Goal: Information Seeking & Learning: Learn about a topic

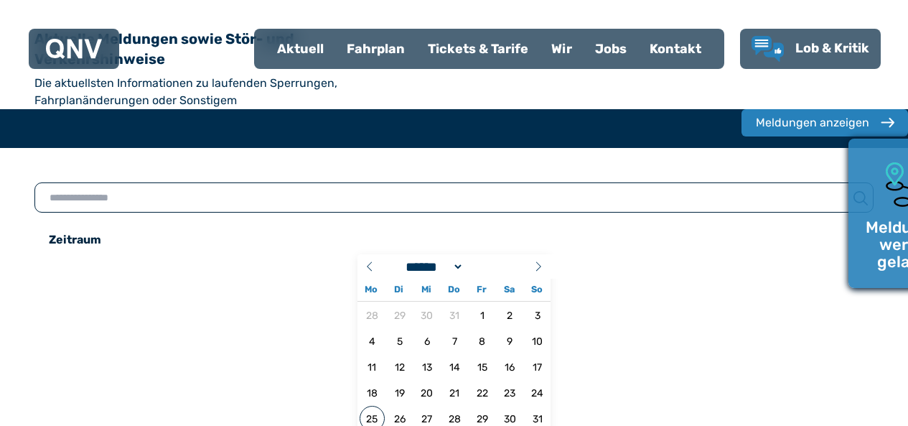
select select "*"
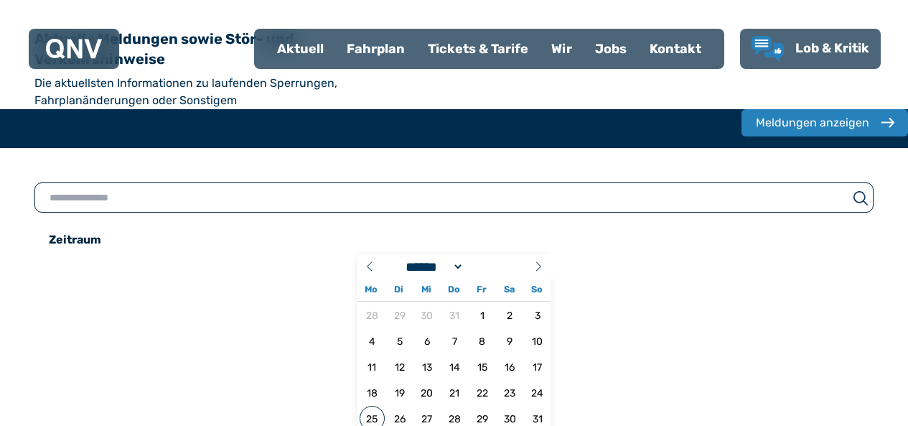
click at [215, 187] on input "text" at bounding box center [441, 197] width 813 height 20
type input "**********"
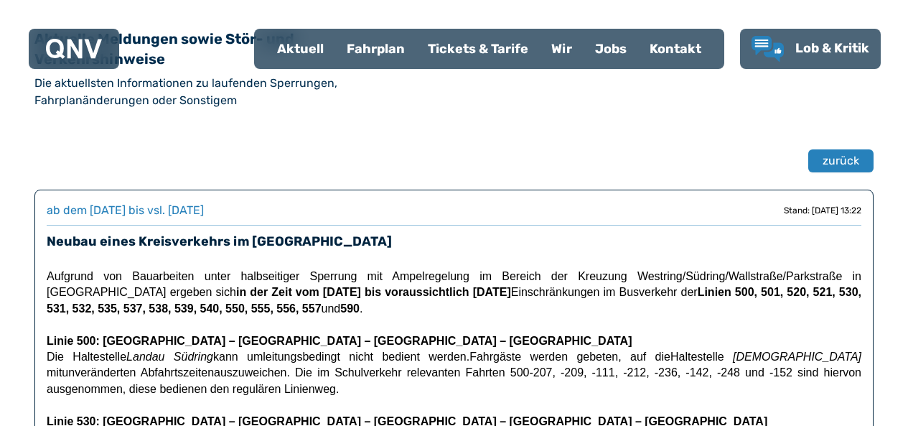
click at [314, 49] on div "Aktuell" at bounding box center [301, 48] width 70 height 37
select select "*"
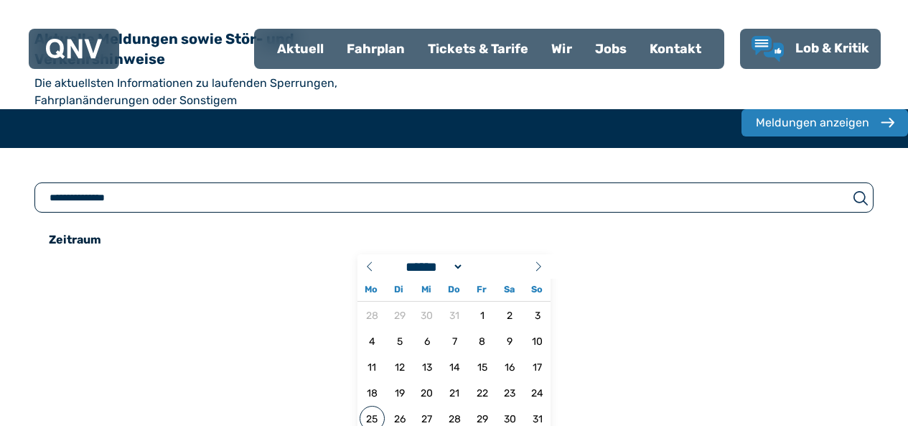
click at [378, 55] on div "Fahrplan" at bounding box center [375, 48] width 81 height 37
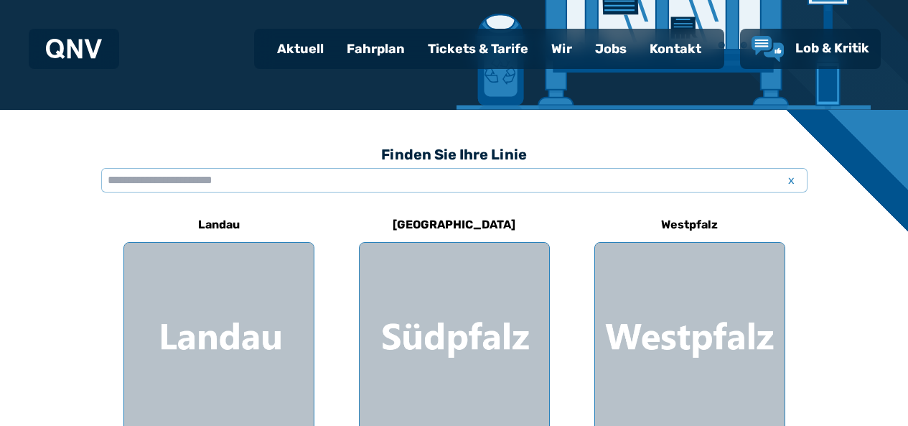
scroll to position [302, 0]
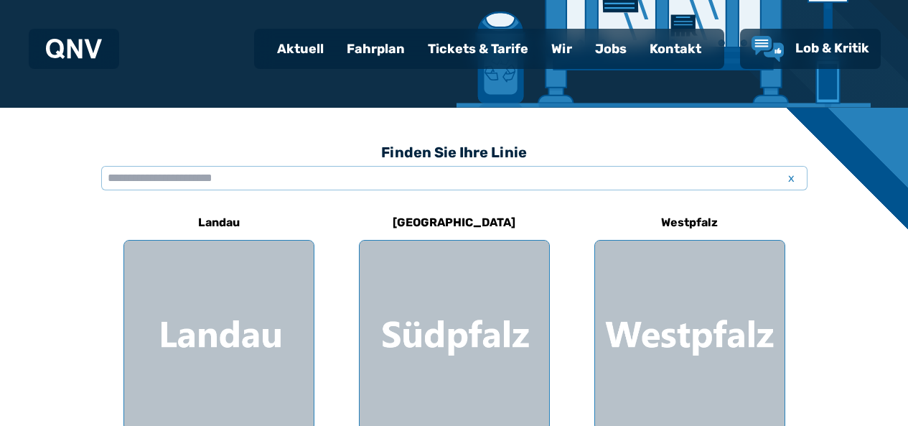
click at [293, 307] on div at bounding box center [219, 335] width 190 height 190
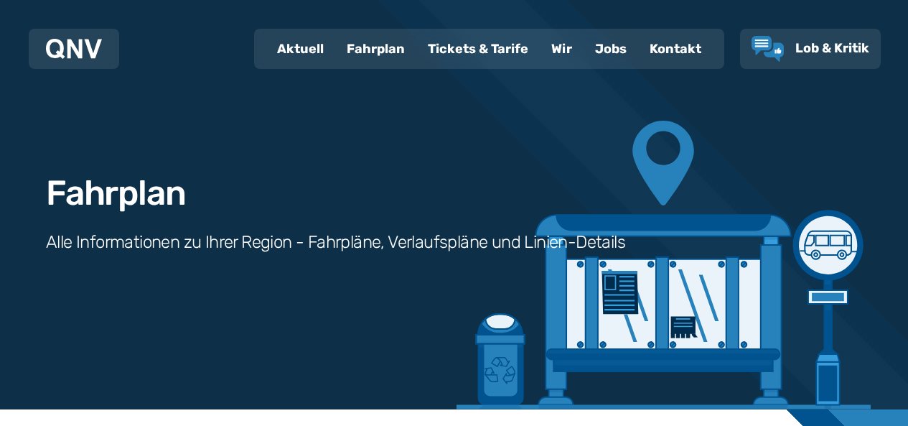
click at [285, 311] on div "Fahrplan Alle Informationen zu Ihrer Region - Fahrpläne, Verlaufspläne und Lini…" at bounding box center [454, 204] width 908 height 409
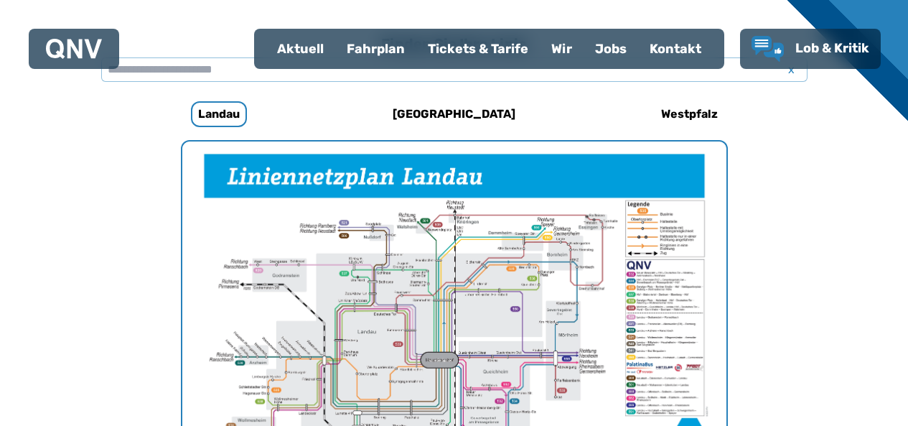
scroll to position [442, 0]
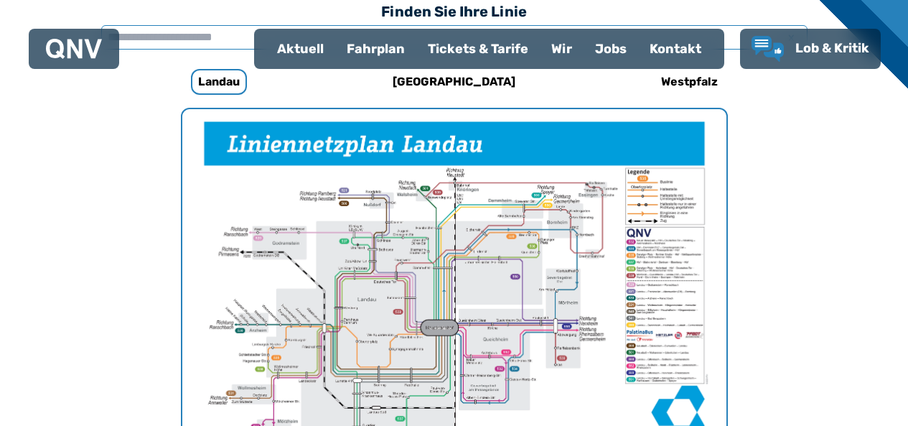
click at [228, 32] on input "text" at bounding box center [454, 37] width 706 height 24
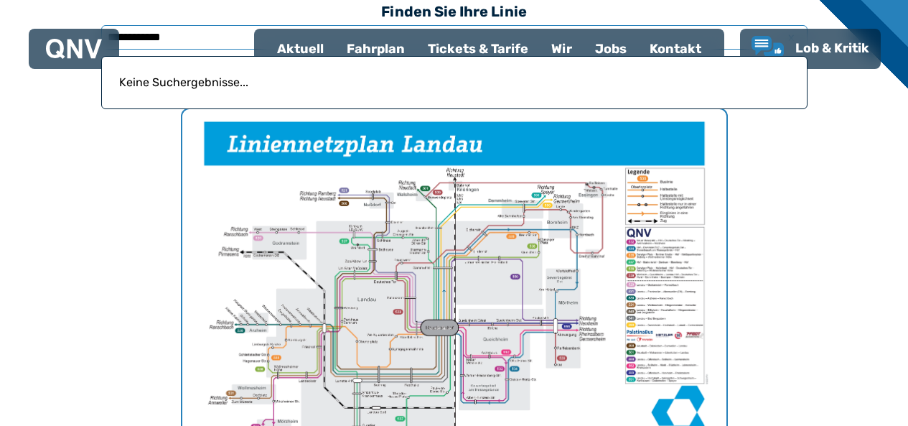
type input "**********"
click at [293, 97] on p "Keine Suchergebnisse..." at bounding box center [455, 82] width 688 height 34
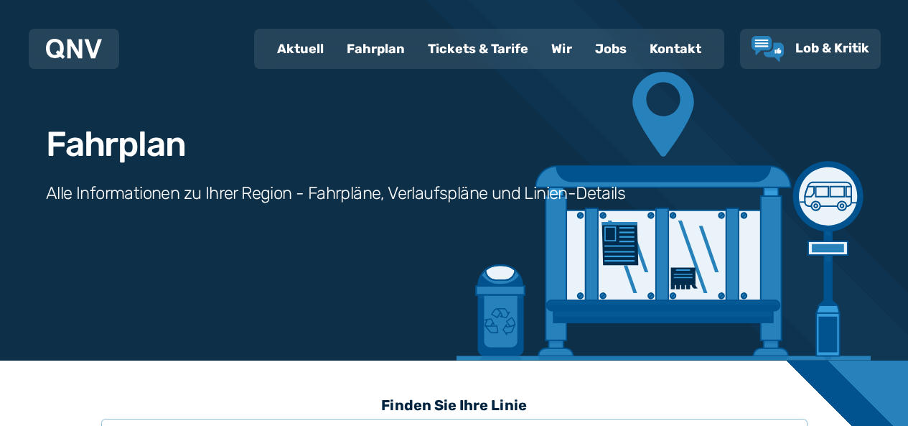
scroll to position [0, 0]
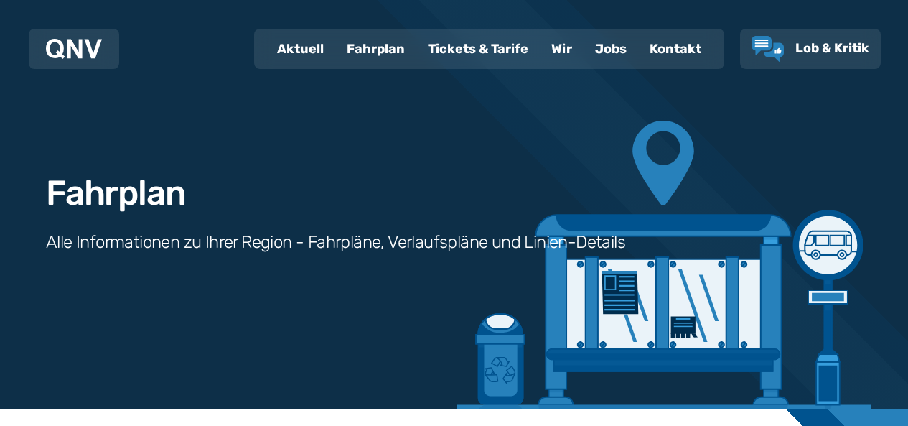
click at [304, 49] on div "Aktuell" at bounding box center [301, 48] width 70 height 37
select select "*"
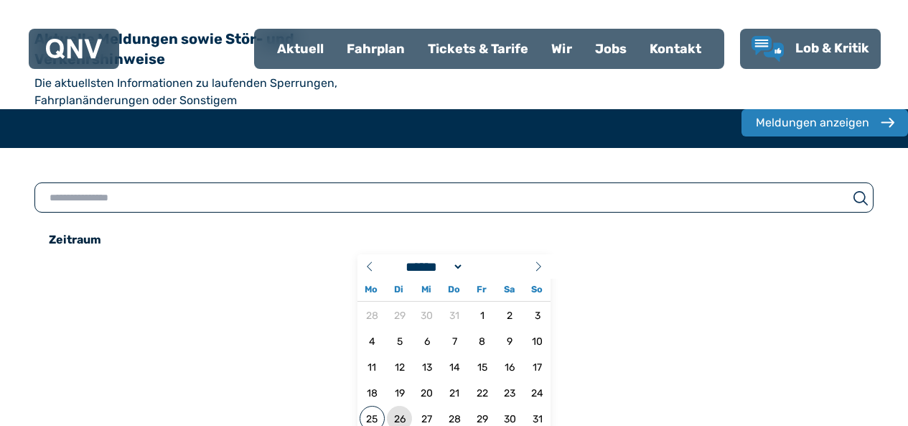
click at [387, 406] on span "26" at bounding box center [399, 418] width 25 height 25
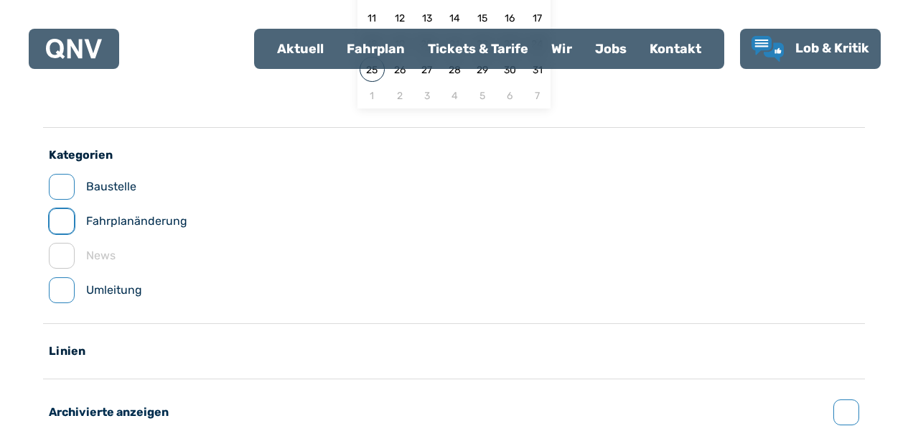
scroll to position [359, 0]
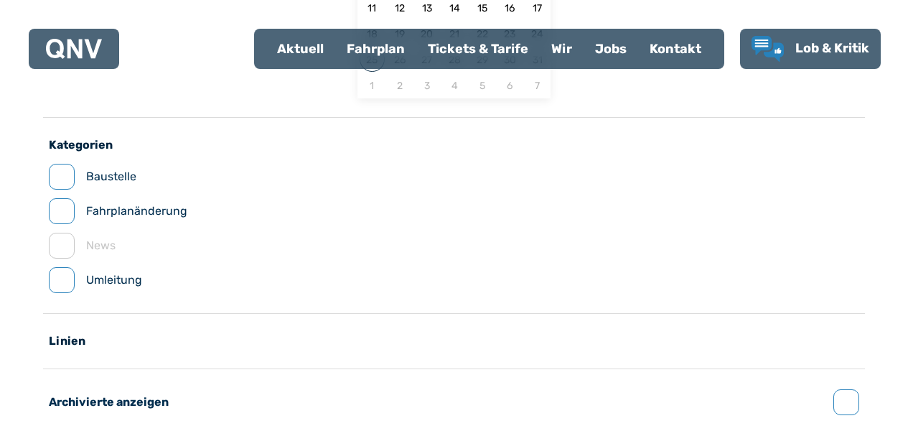
click at [149, 334] on div "Linien" at bounding box center [454, 341] width 810 height 14
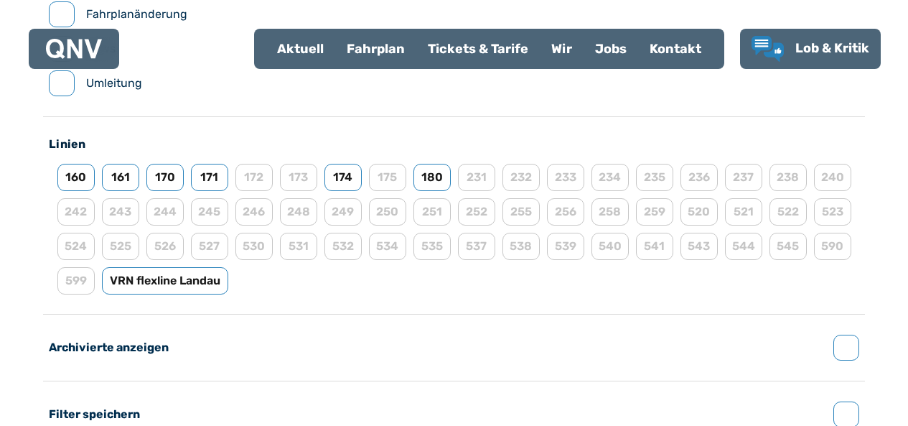
scroll to position [552, 0]
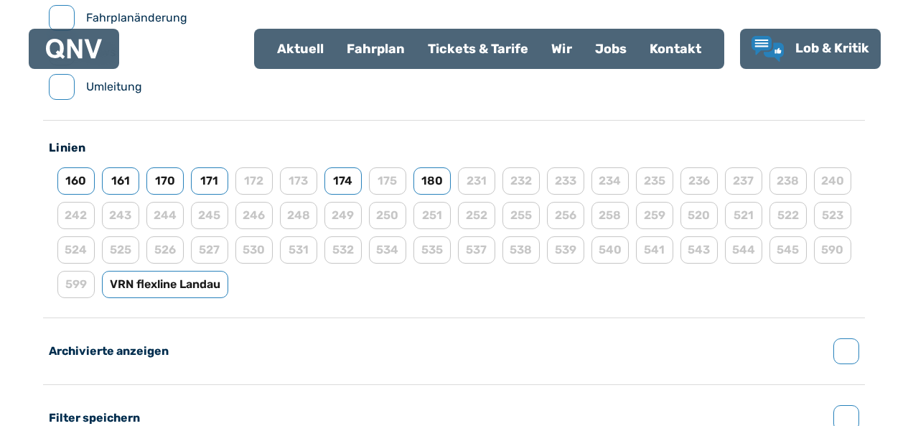
click at [0, 0] on icon "button" at bounding box center [0, 0] width 0 height 0
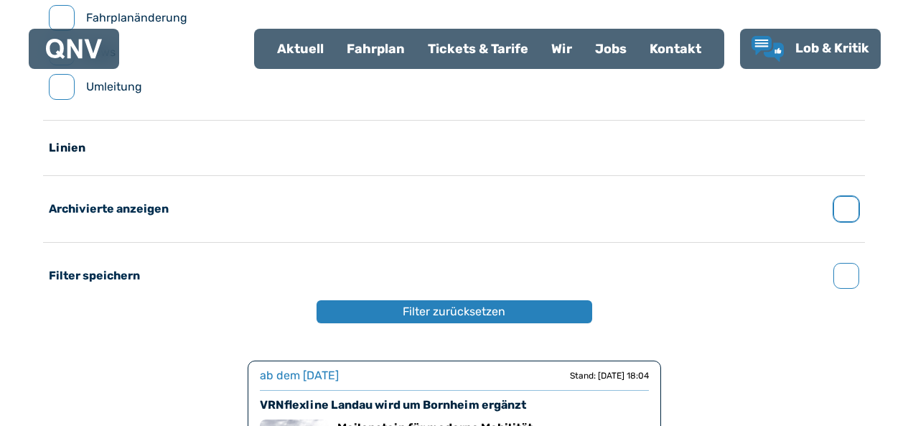
click at [317, 300] on button "Filter zurücksetzen" at bounding box center [455, 311] width 276 height 23
